Goal: Task Accomplishment & Management: Complete application form

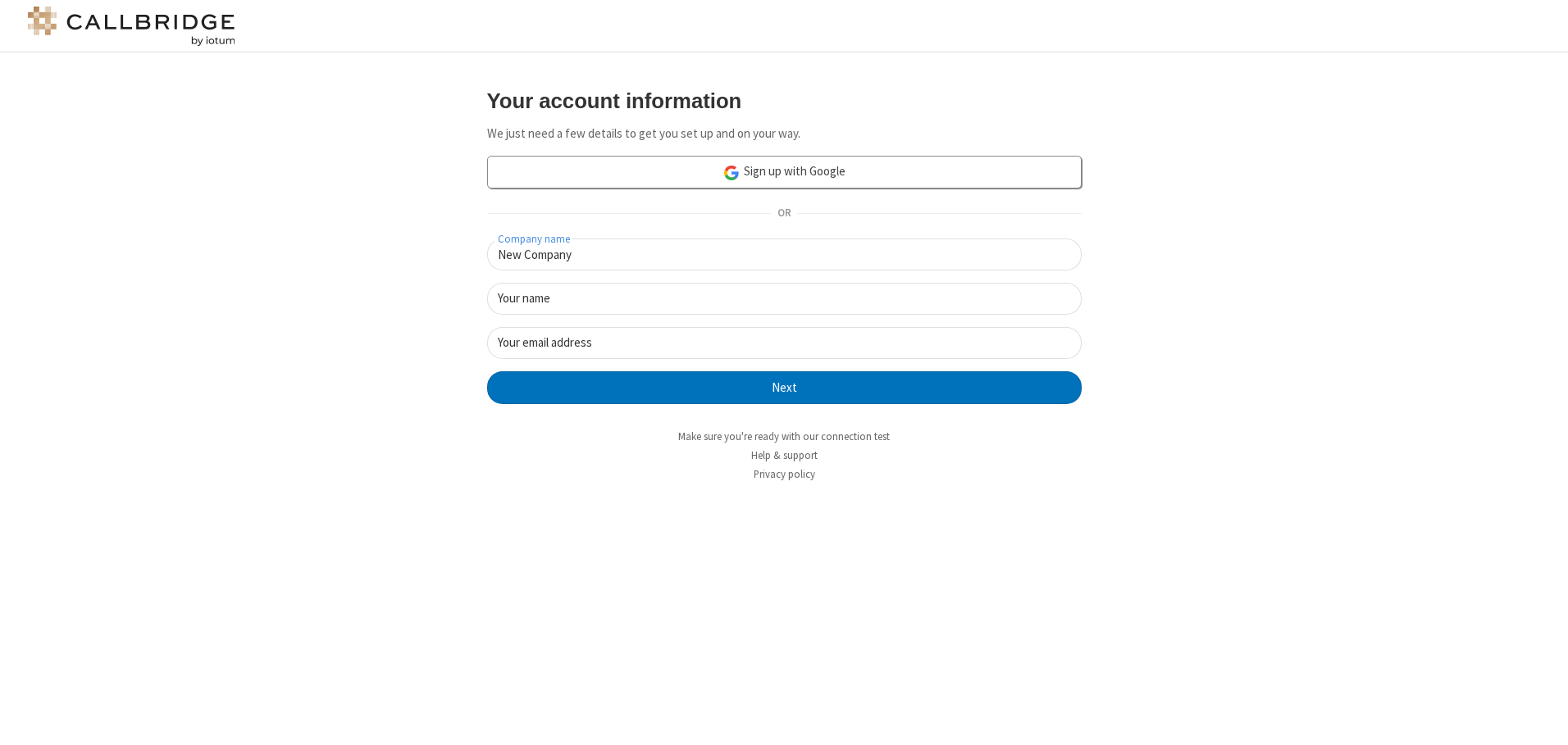
type input "New Company"
type input "New User"
type input "[EMAIL_ADDRESS][DOMAIN_NAME]"
click button "Next" at bounding box center [784, 387] width 595 height 33
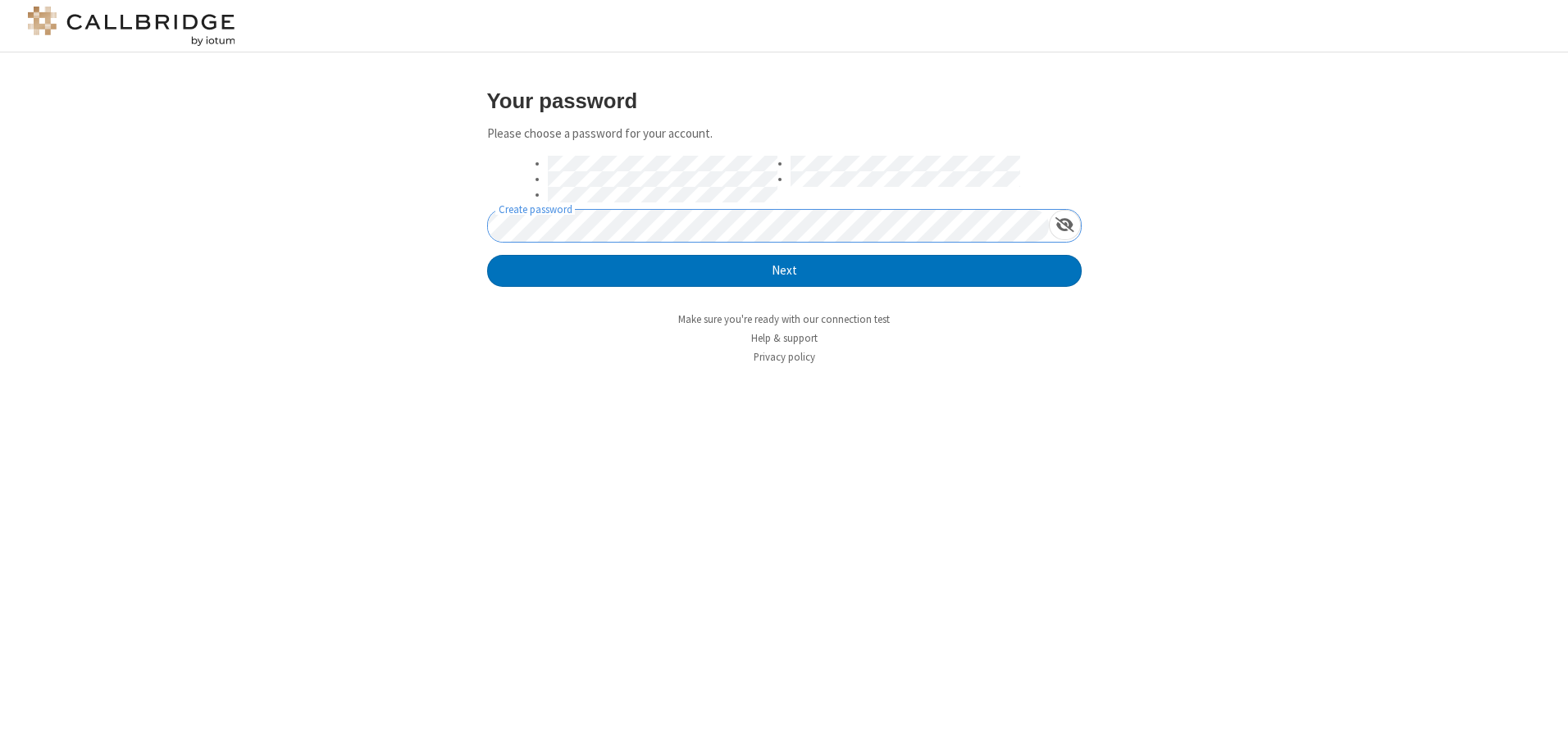
click button "Next" at bounding box center [784, 270] width 595 height 33
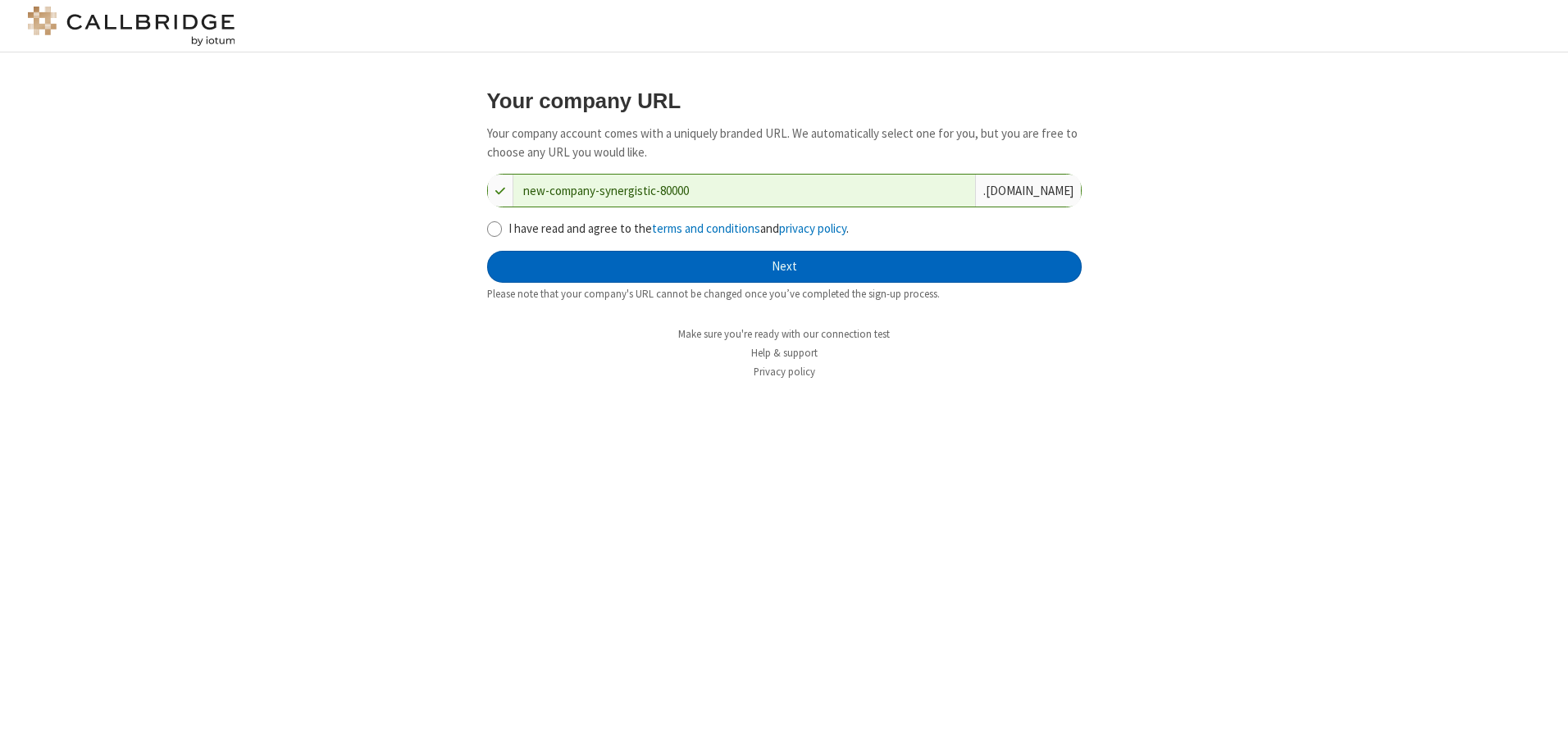
click at [784, 267] on button "Next" at bounding box center [784, 267] width 595 height 33
